Goal: Task Accomplishment & Management: Use online tool/utility

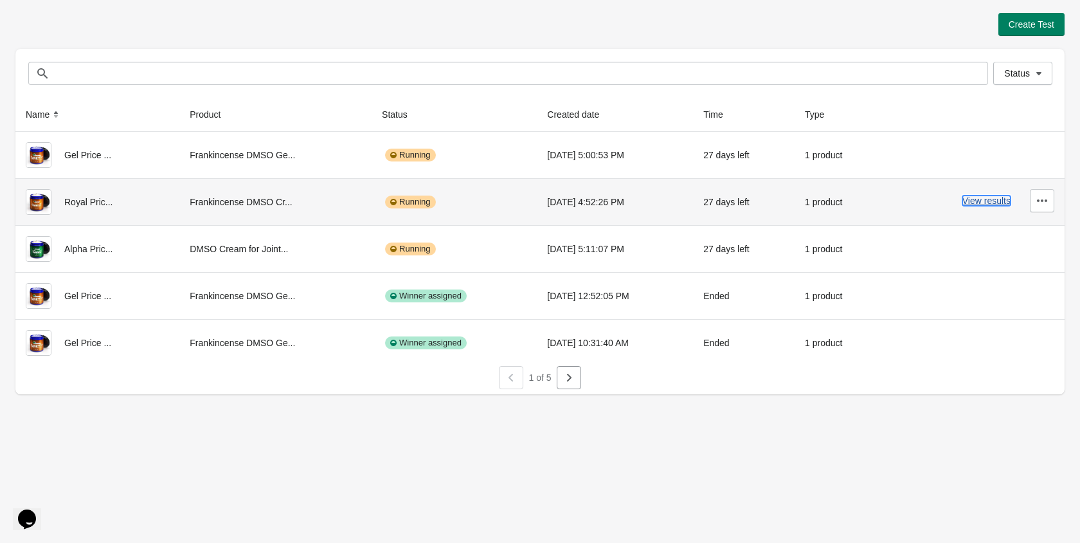
click at [967, 204] on button "View results" at bounding box center [986, 200] width 48 height 10
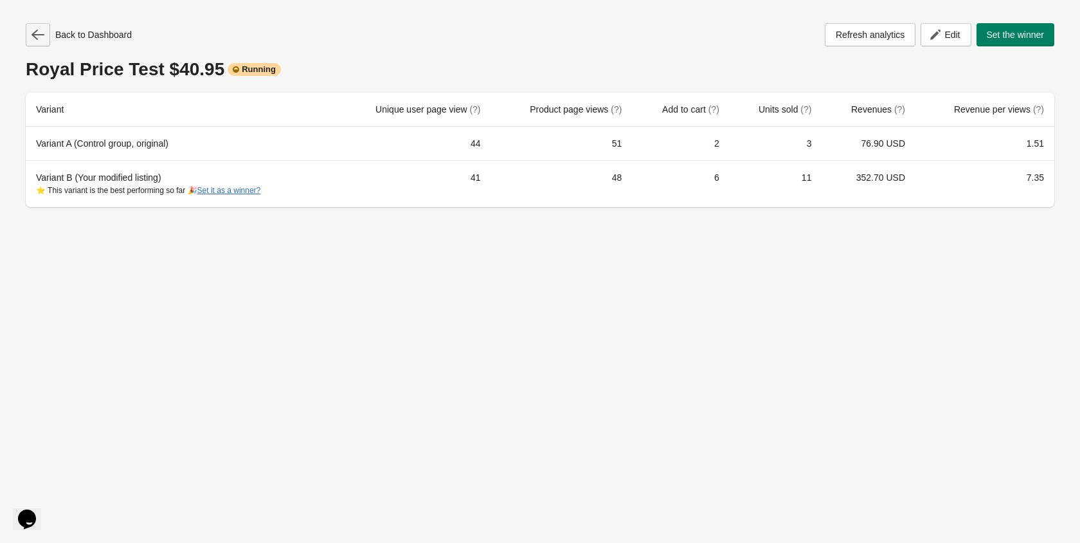
click at [46, 41] on button "button" at bounding box center [38, 34] width 24 height 23
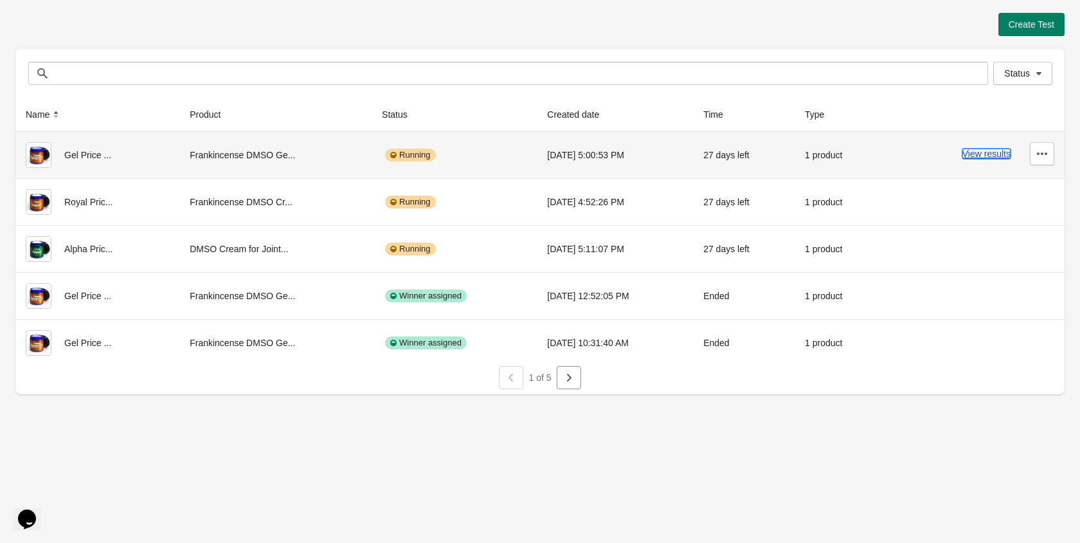
click at [975, 155] on button "View results" at bounding box center [986, 154] width 48 height 10
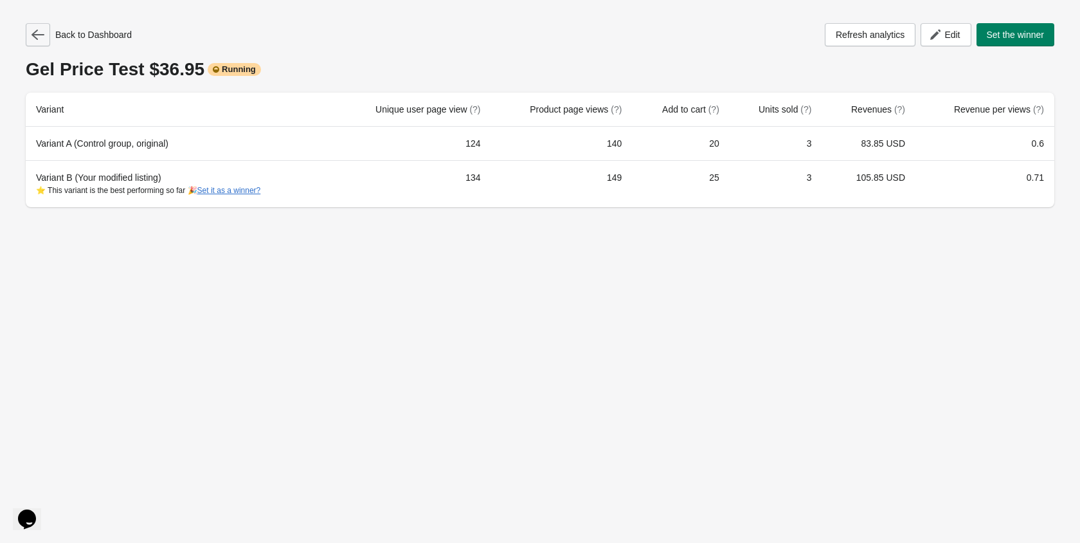
click at [35, 37] on icon "button" at bounding box center [38, 35] width 13 height 10
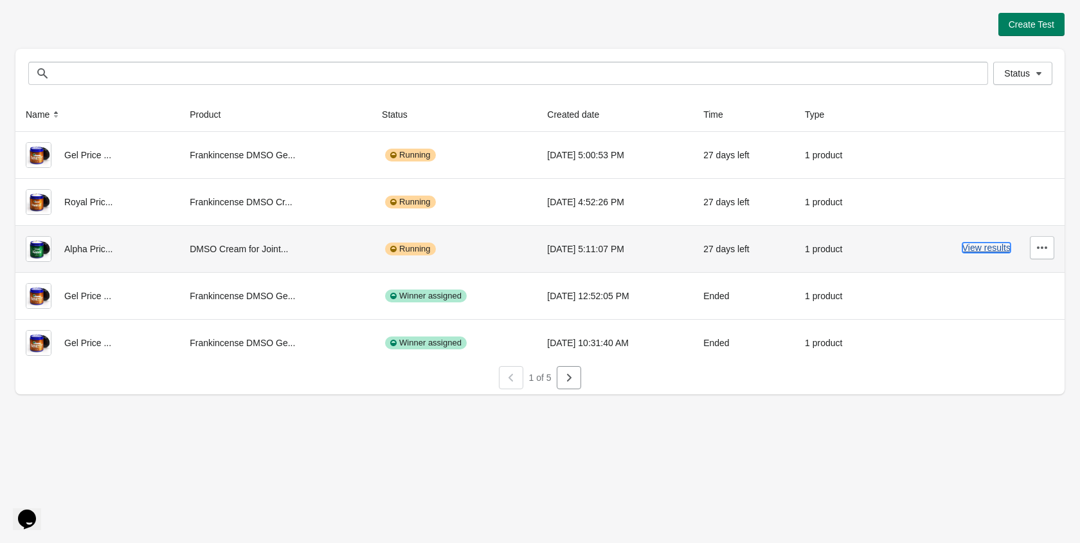
click at [991, 251] on button "View results" at bounding box center [986, 247] width 48 height 10
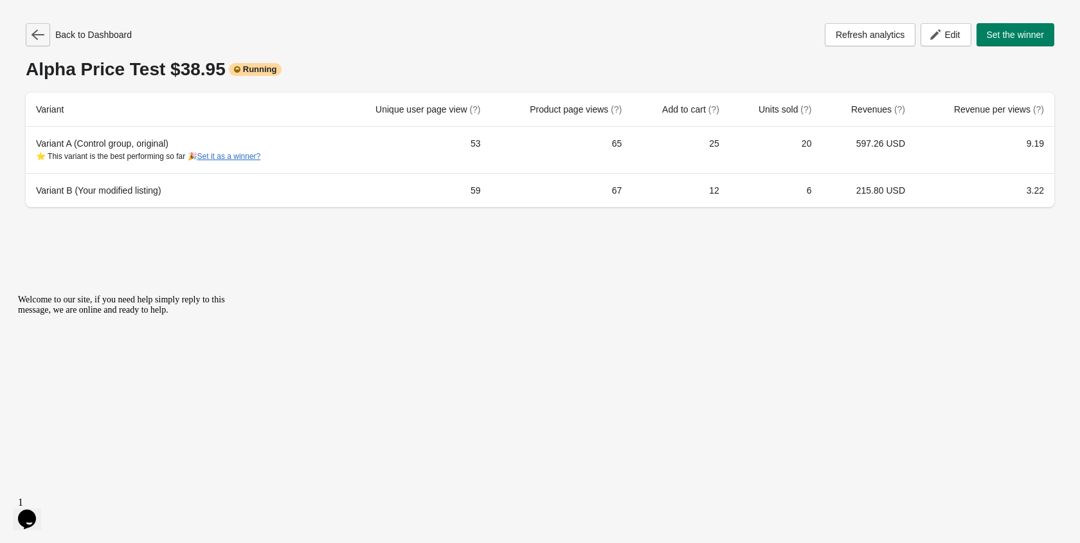
click at [39, 30] on icon "button" at bounding box center [38, 34] width 13 height 13
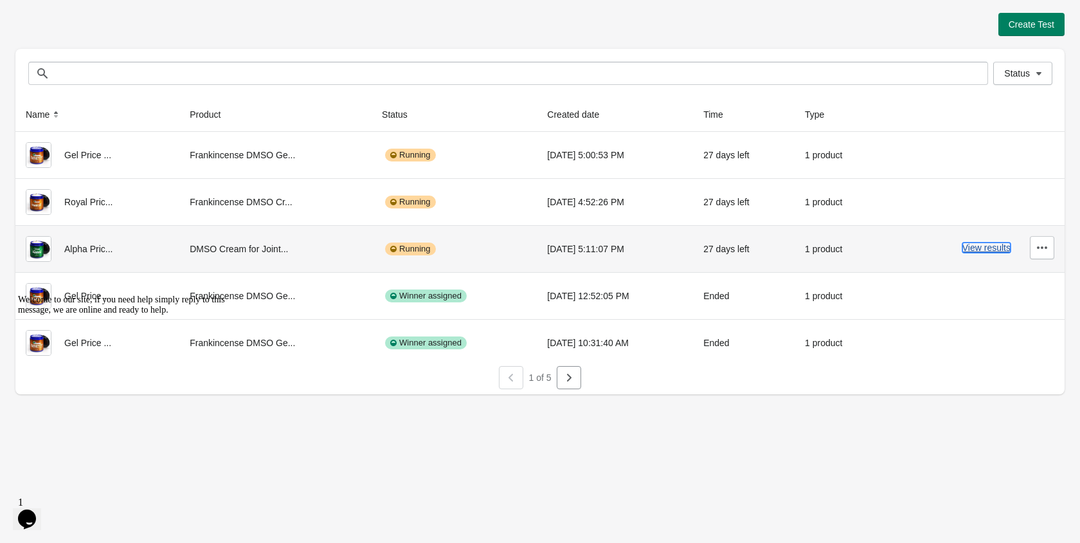
click at [974, 251] on button "View results" at bounding box center [986, 247] width 48 height 10
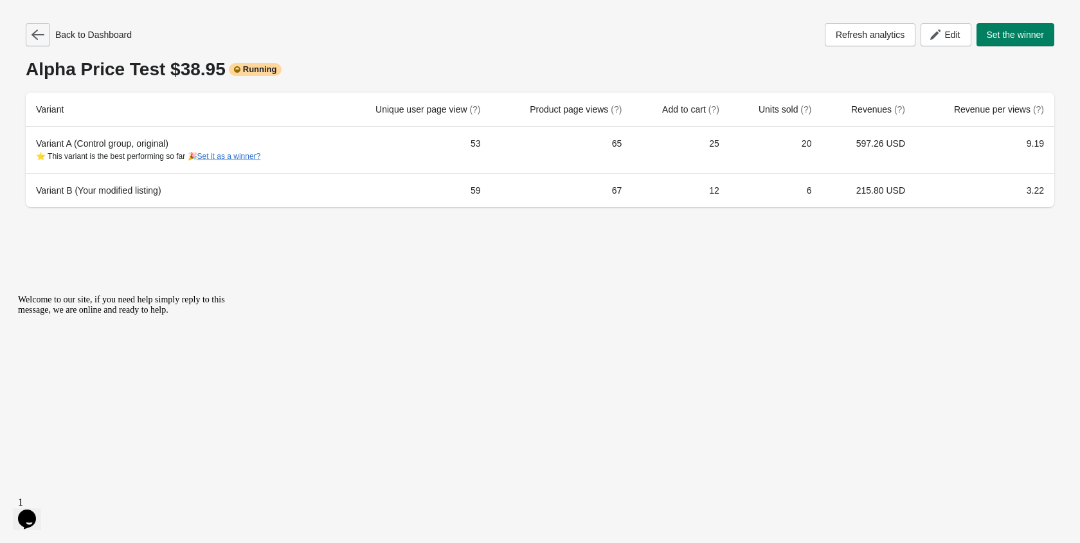
click at [40, 36] on icon "button" at bounding box center [38, 34] width 13 height 13
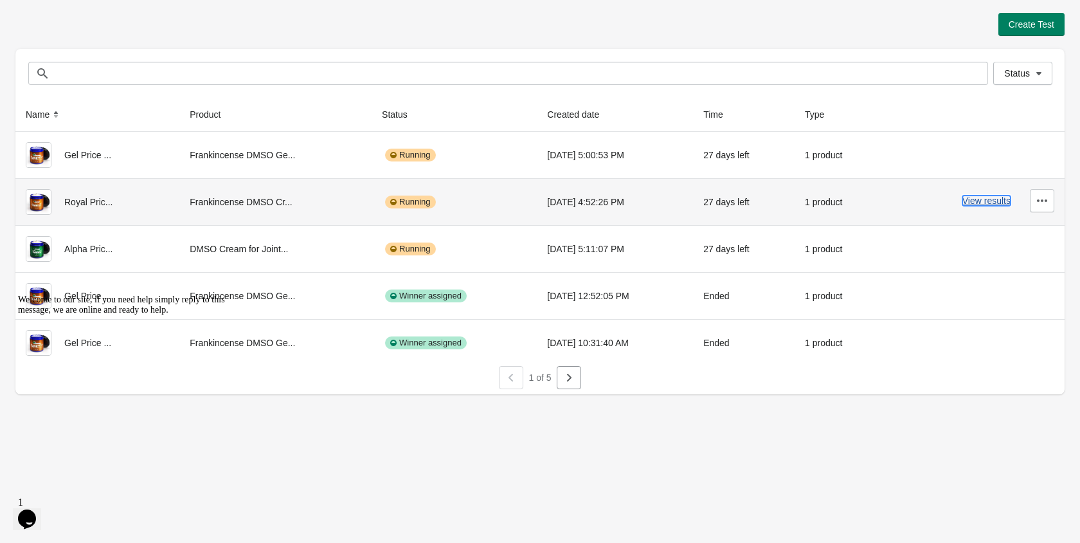
click at [998, 199] on button "View results" at bounding box center [986, 200] width 48 height 10
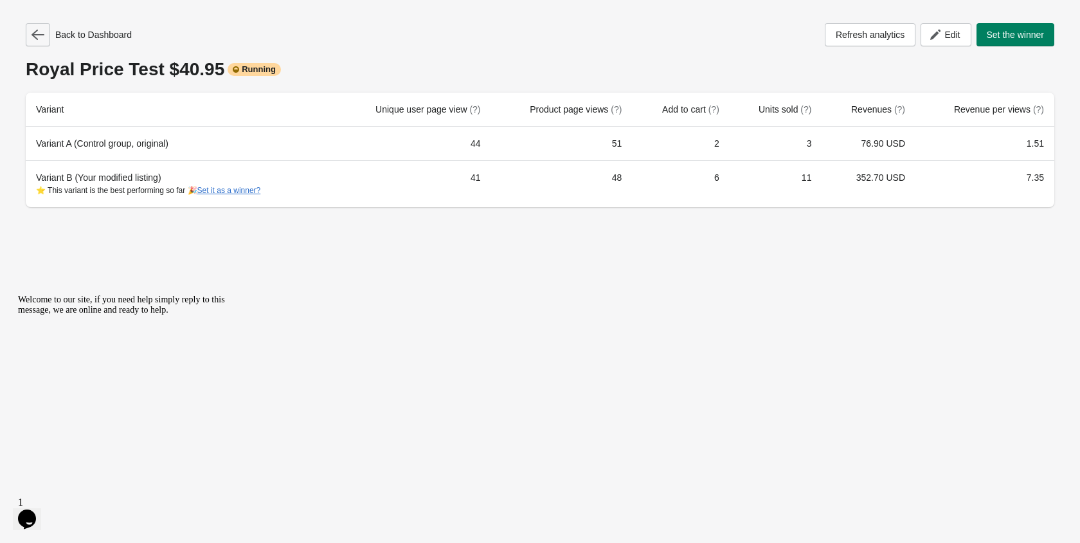
click at [40, 37] on icon "button" at bounding box center [38, 34] width 13 height 13
